Goal: Task Accomplishment & Management: Use online tool/utility

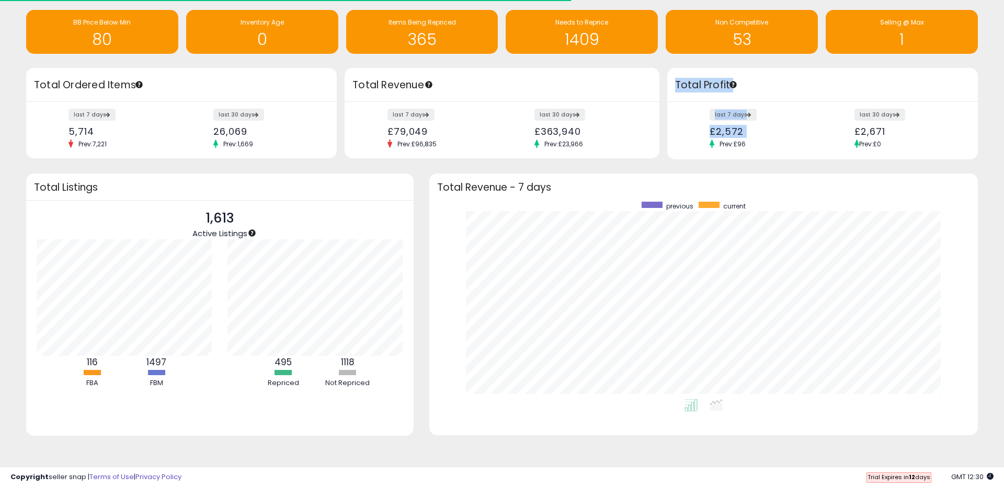
scroll to position [198, 527]
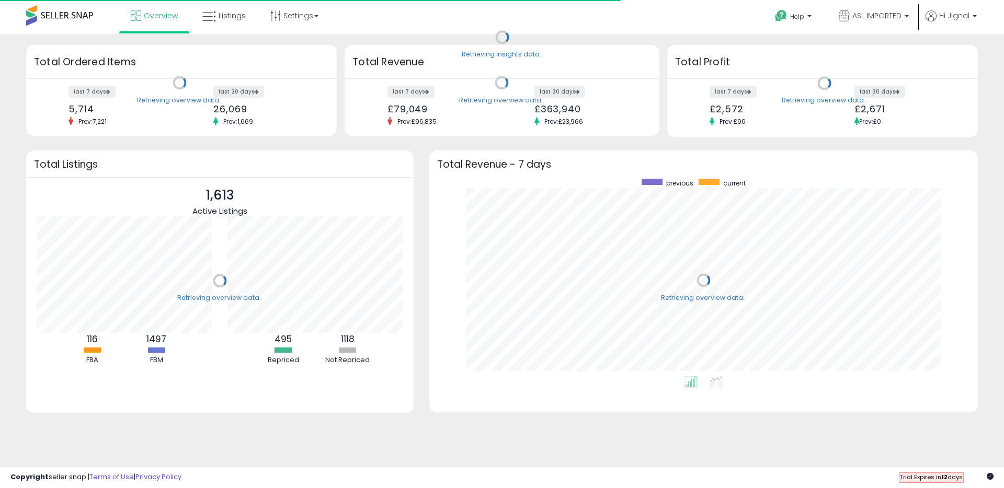
scroll to position [198, 527]
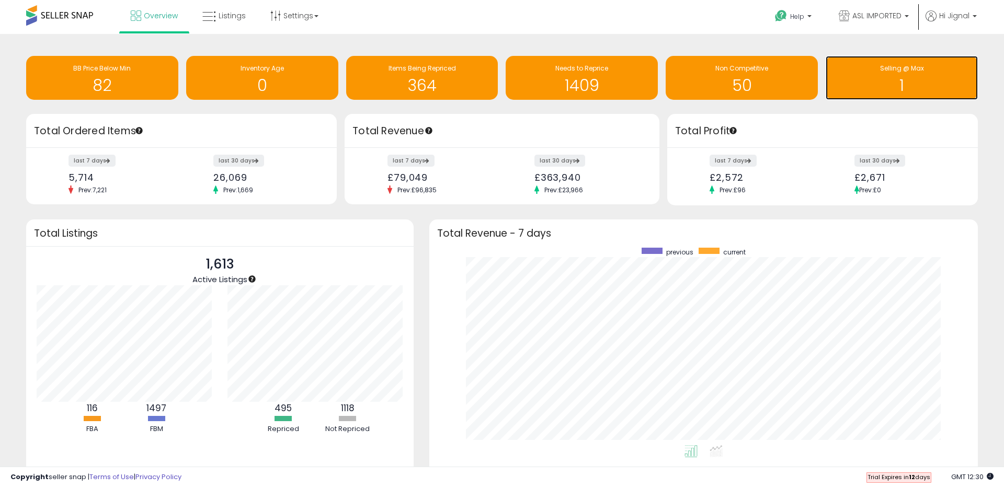
click at [902, 83] on h1 "1" at bounding box center [902, 85] width 142 height 17
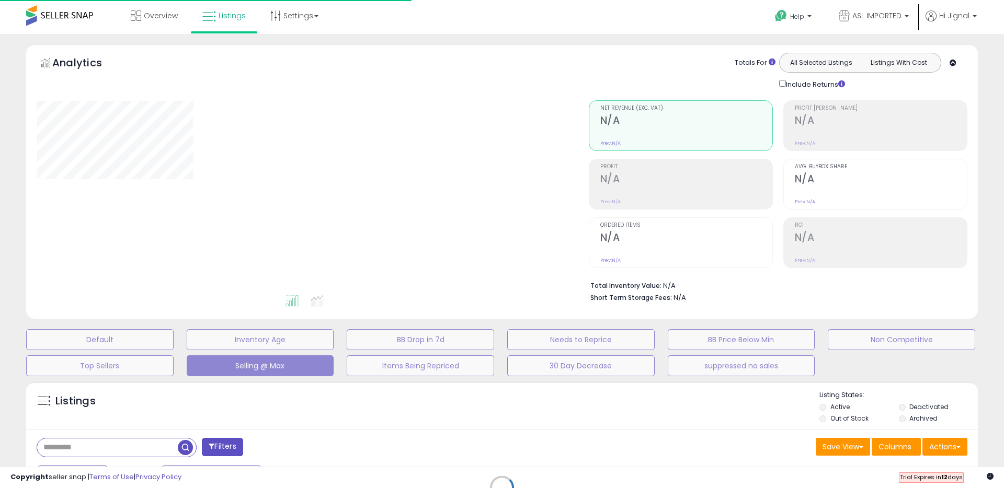
select select "**"
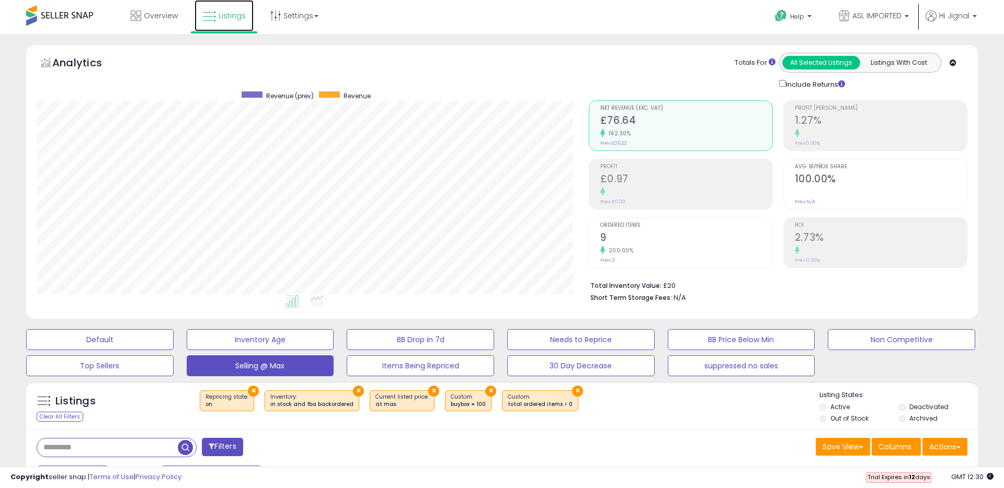
click at [205, 17] on icon at bounding box center [209, 17] width 14 height 14
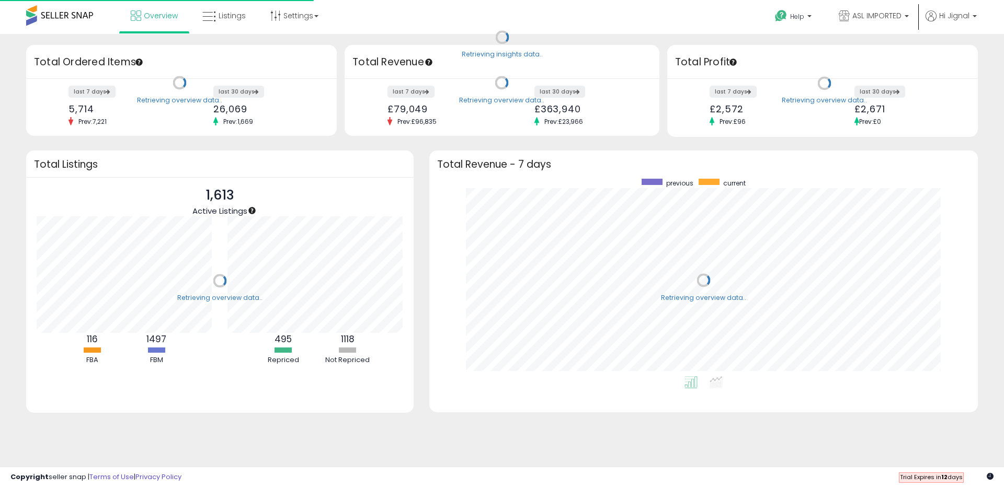
scroll to position [198, 527]
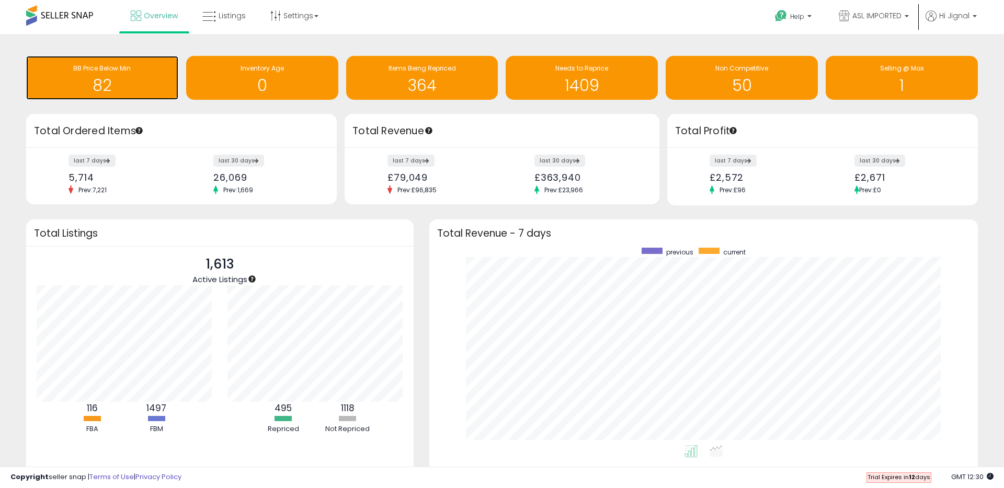
click at [98, 82] on h1 "82" at bounding box center [102, 85] width 142 height 17
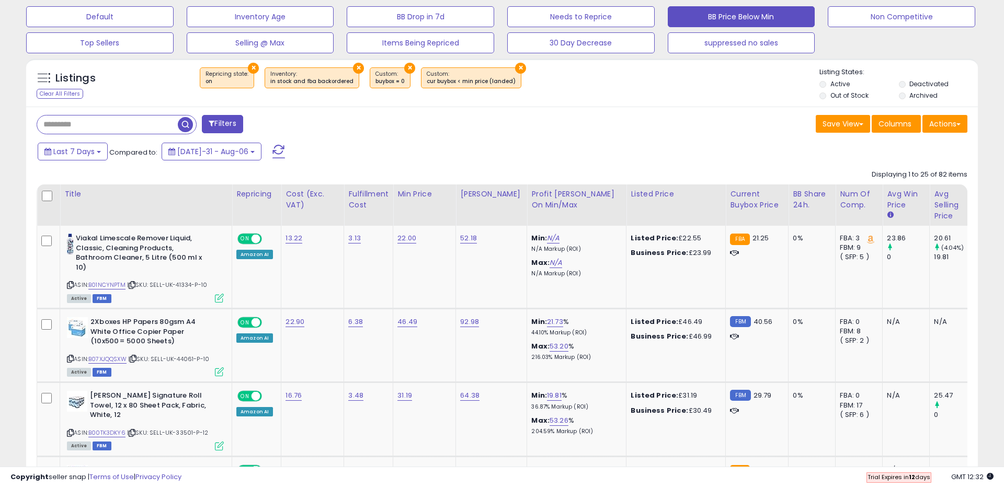
scroll to position [308, 0]
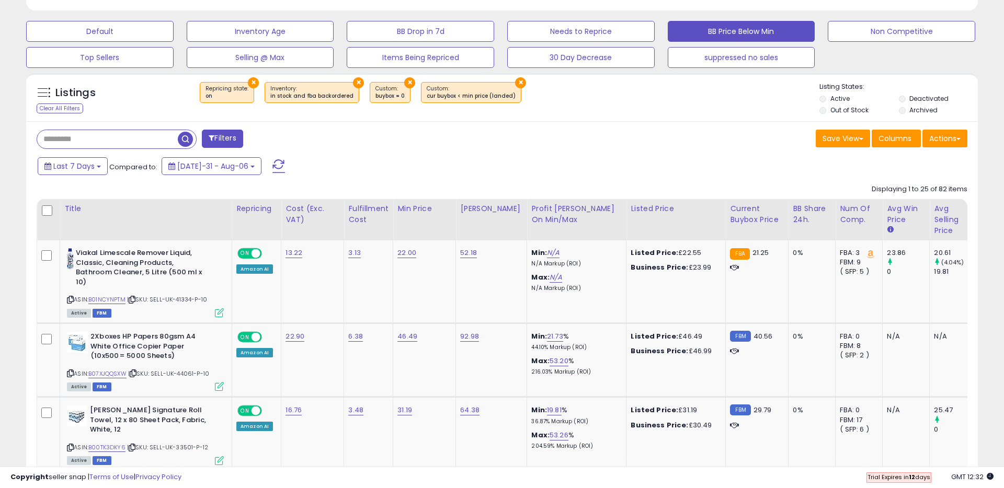
click at [108, 135] on input "text" at bounding box center [107, 139] width 141 height 18
click at [196, 138] on input "text" at bounding box center [153, 139] width 232 height 18
click at [46, 90] on span at bounding box center [43, 92] width 13 height 13
click at [742, 148] on div "Save View Save As New View Update Current View Columns Actions Import Export Vi…" at bounding box center [738, 140] width 473 height 20
click at [833, 111] on label "Out of Stock" at bounding box center [849, 110] width 38 height 9
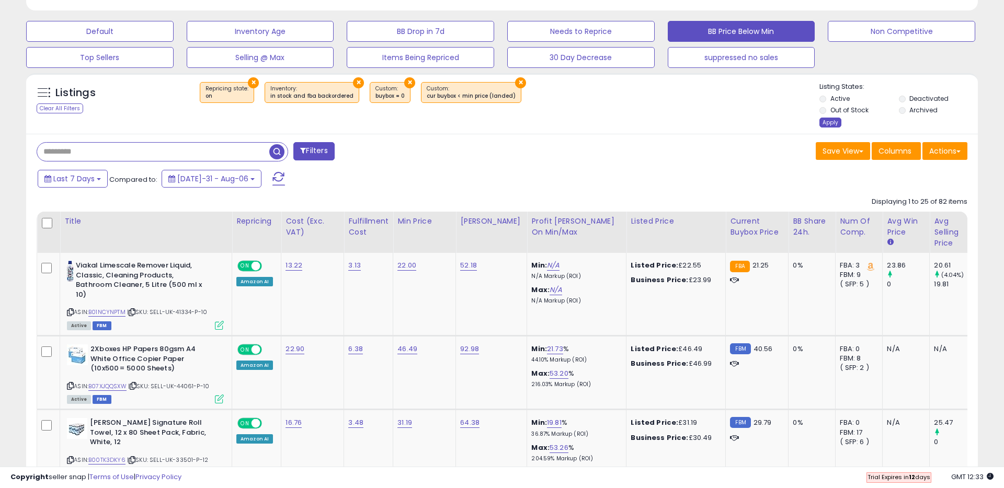
click at [834, 124] on div "Apply" at bounding box center [830, 123] width 22 height 10
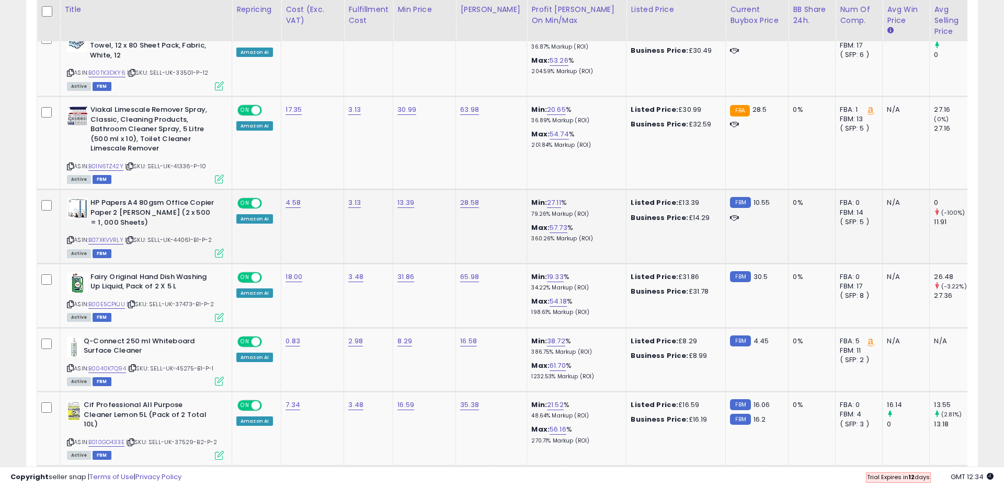
scroll to position [759, 0]
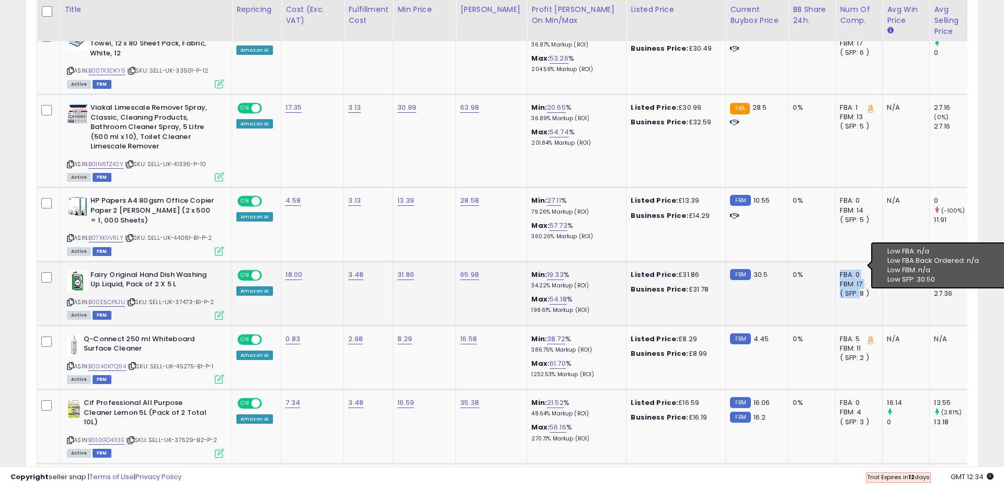
drag, startPoint x: 847, startPoint y: 283, endPoint x: 827, endPoint y: 264, distance: 27.0
click at [835, 265] on td "FBA: 0 FBM: 17 ( SFP: 8 )" at bounding box center [858, 293] width 47 height 64
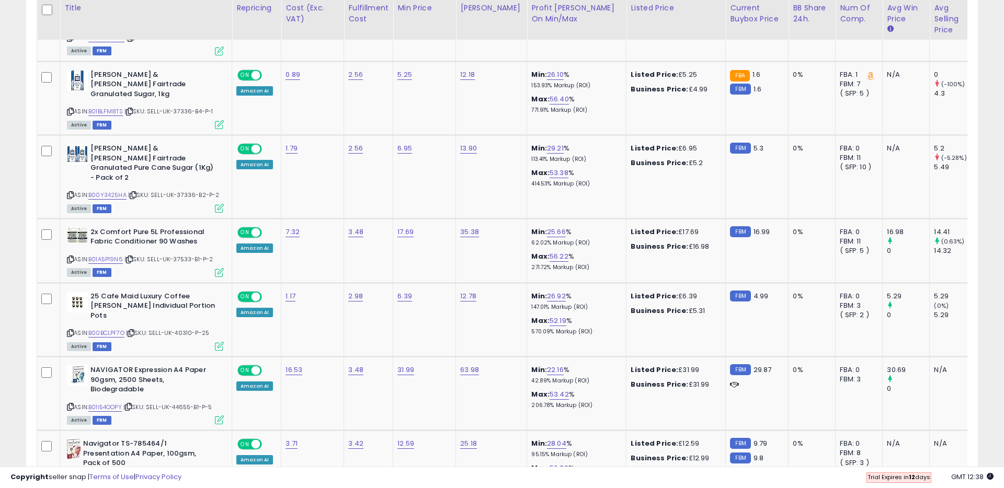
scroll to position [1160, 0]
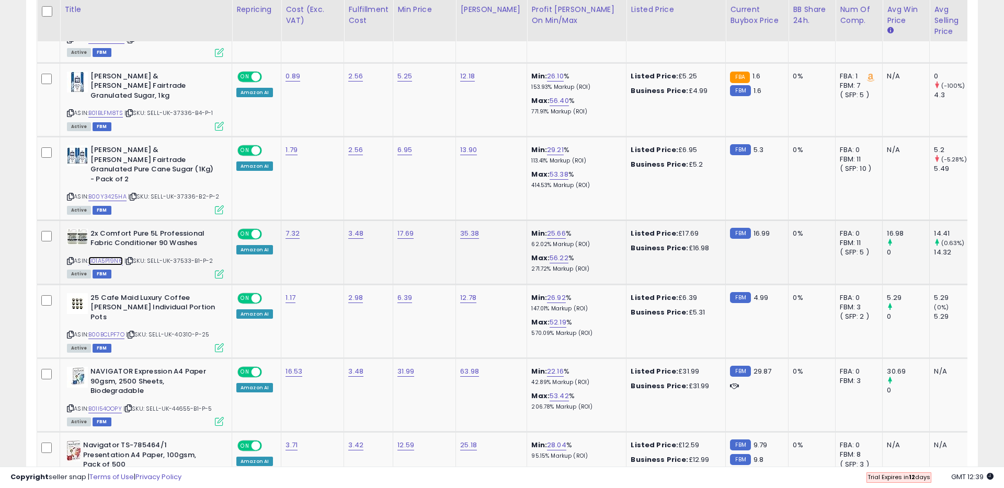
click at [107, 257] on link "B01A5P19N6" at bounding box center [105, 261] width 34 height 9
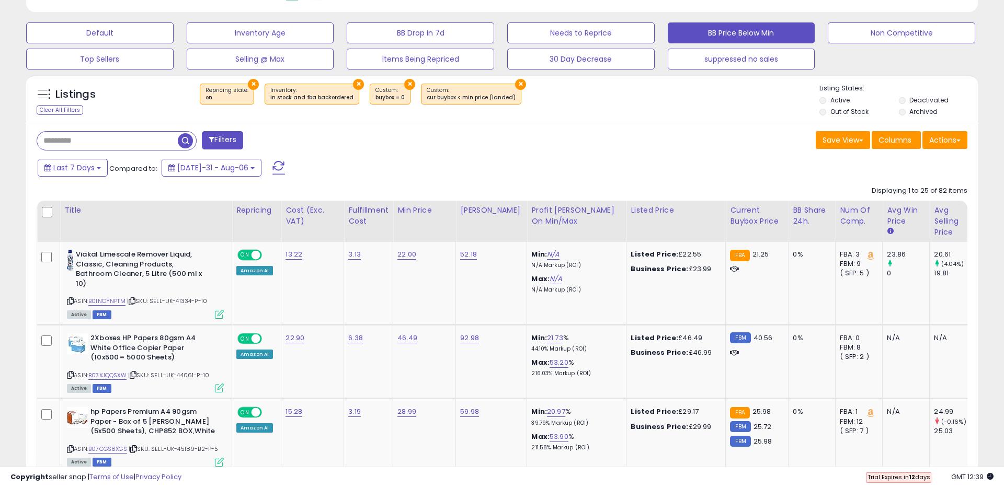
scroll to position [304, 0]
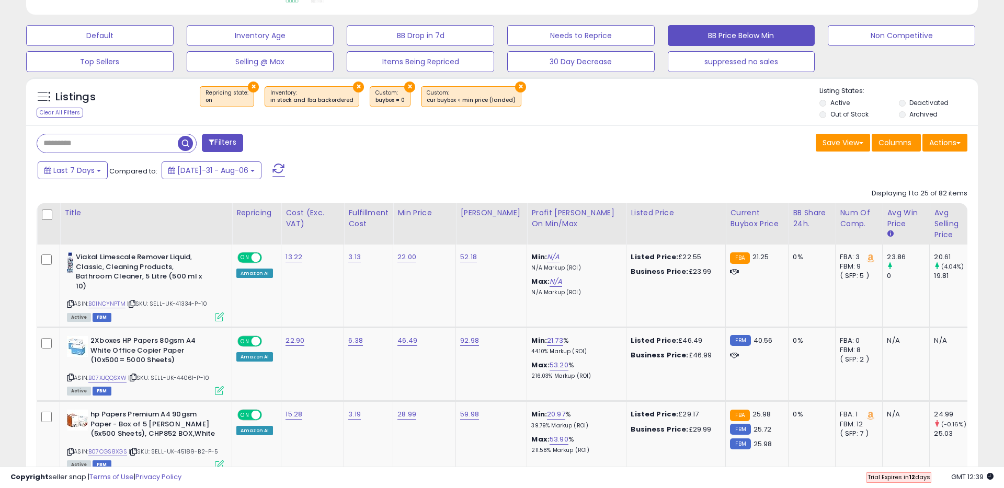
click at [452, 153] on div "Filters" at bounding box center [265, 144] width 473 height 21
click at [174, 32] on button "BB Drop in 7d" at bounding box center [99, 35] width 147 height 21
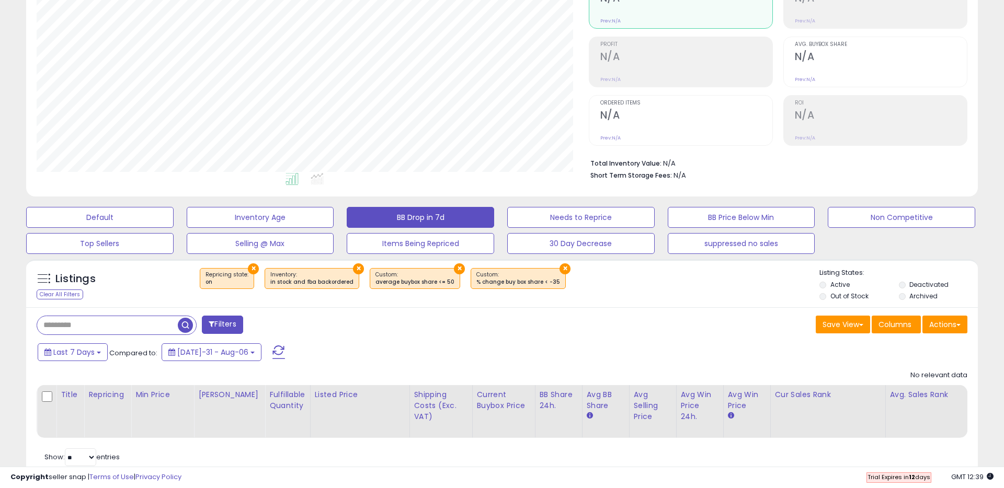
scroll to position [122, 0]
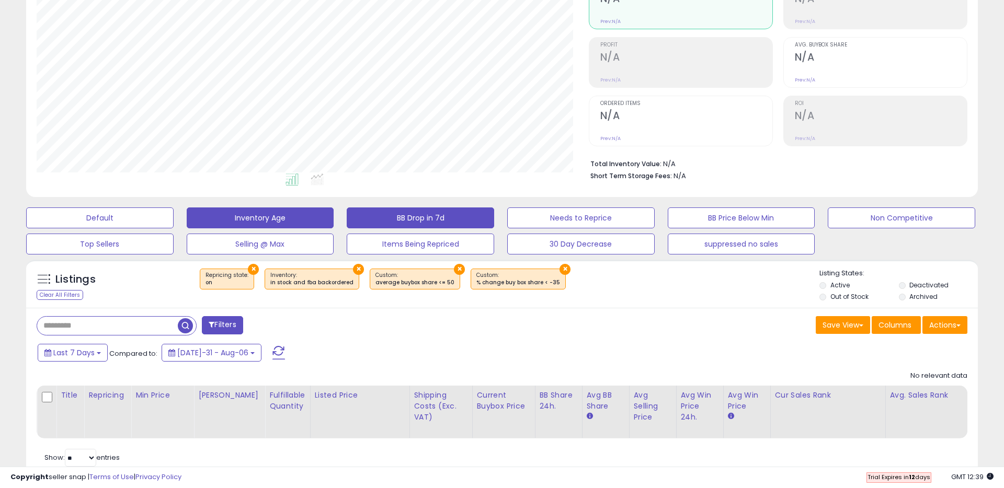
click at [174, 213] on button "Inventory Age" at bounding box center [99, 218] width 147 height 21
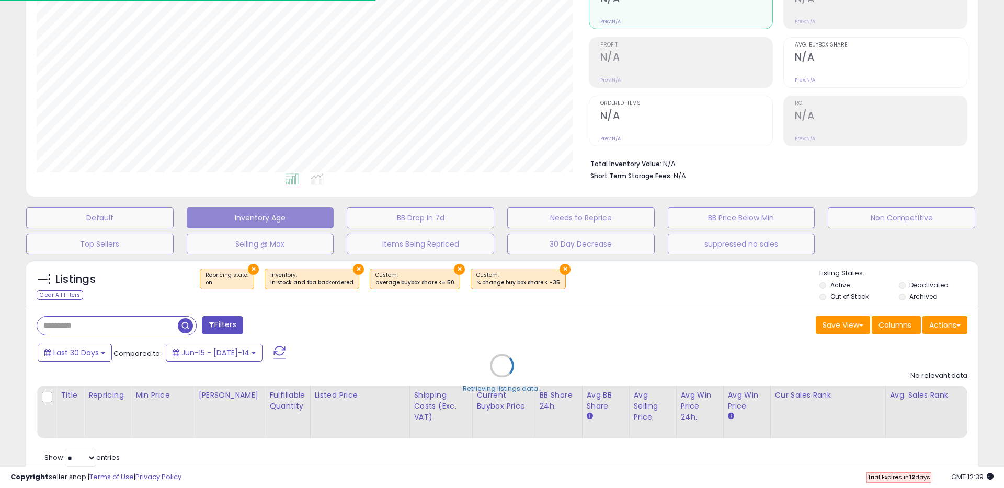
select select "**"
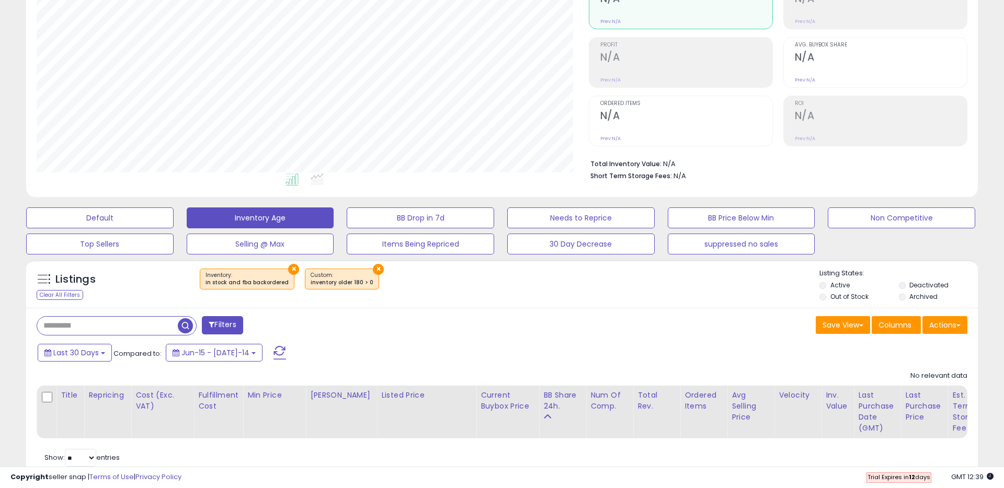
scroll to position [153, 0]
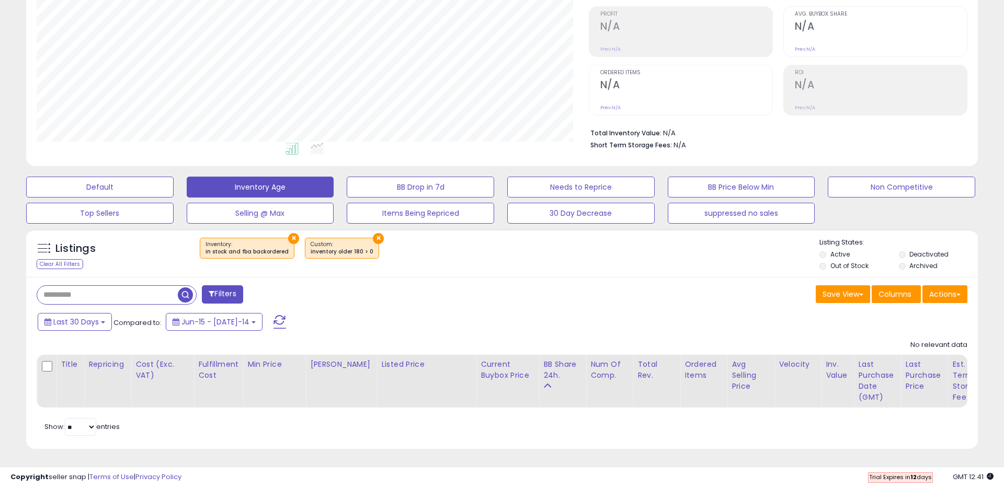
click at [493, 287] on div "Filters" at bounding box center [265, 295] width 473 height 21
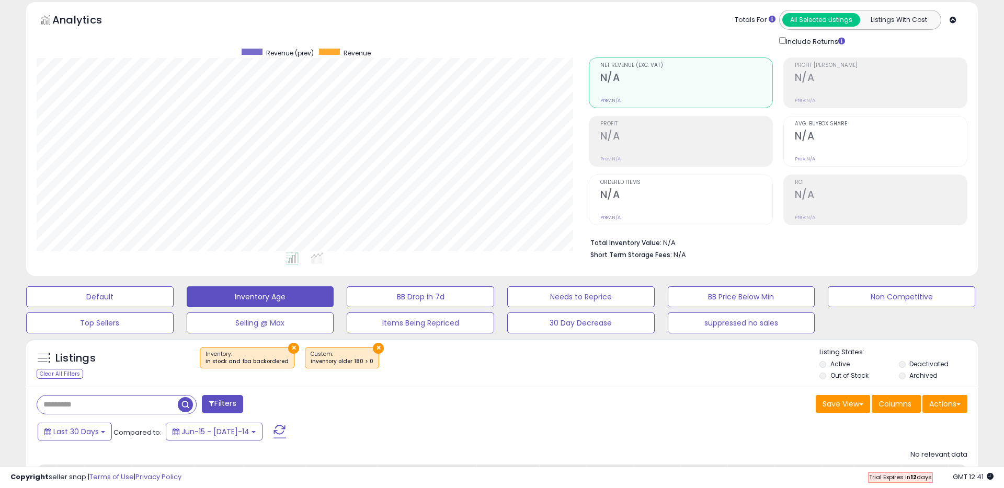
scroll to position [0, 0]
